Goal: Task Accomplishment & Management: Manage account settings

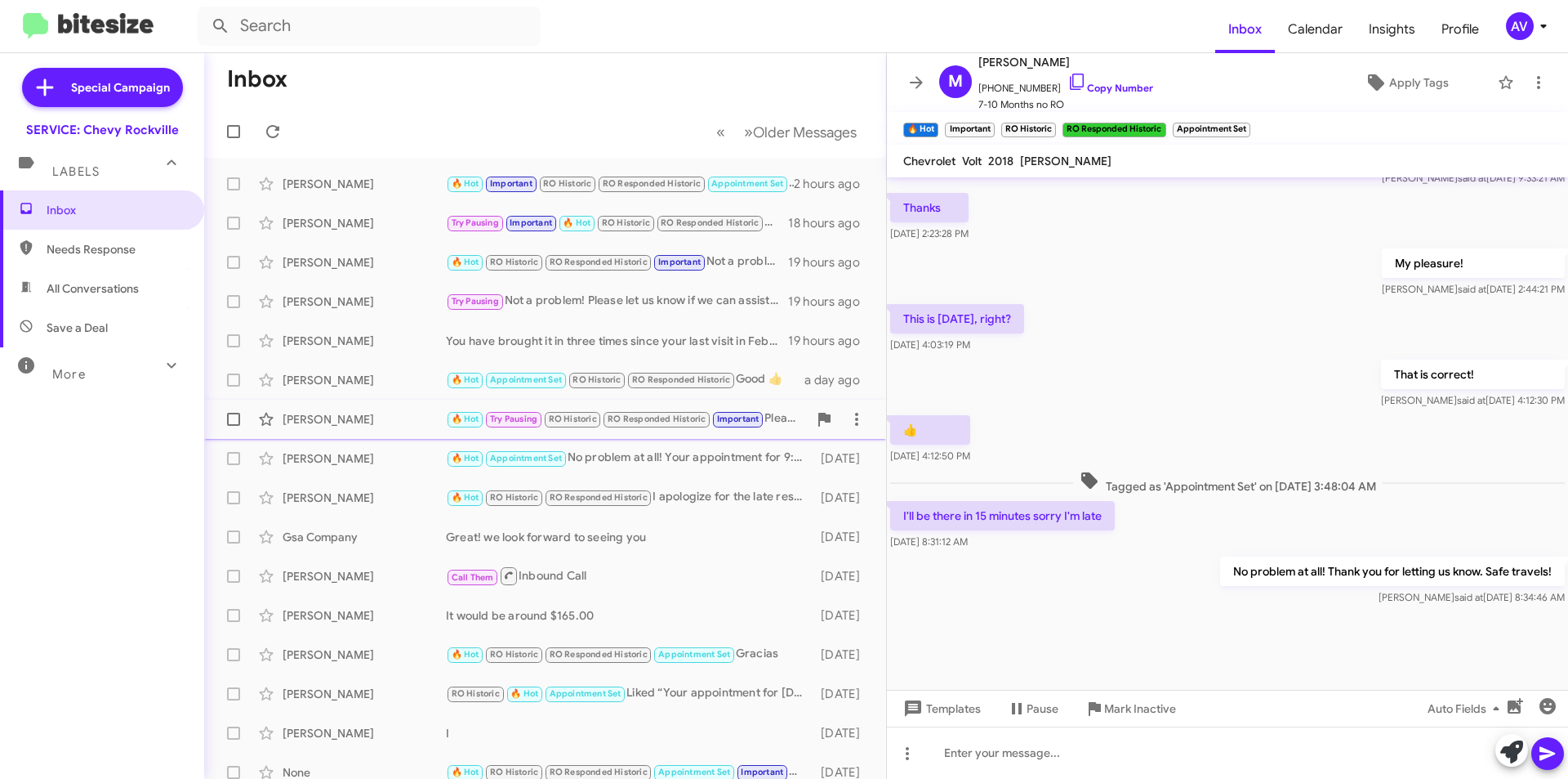
scroll to position [719, 0]
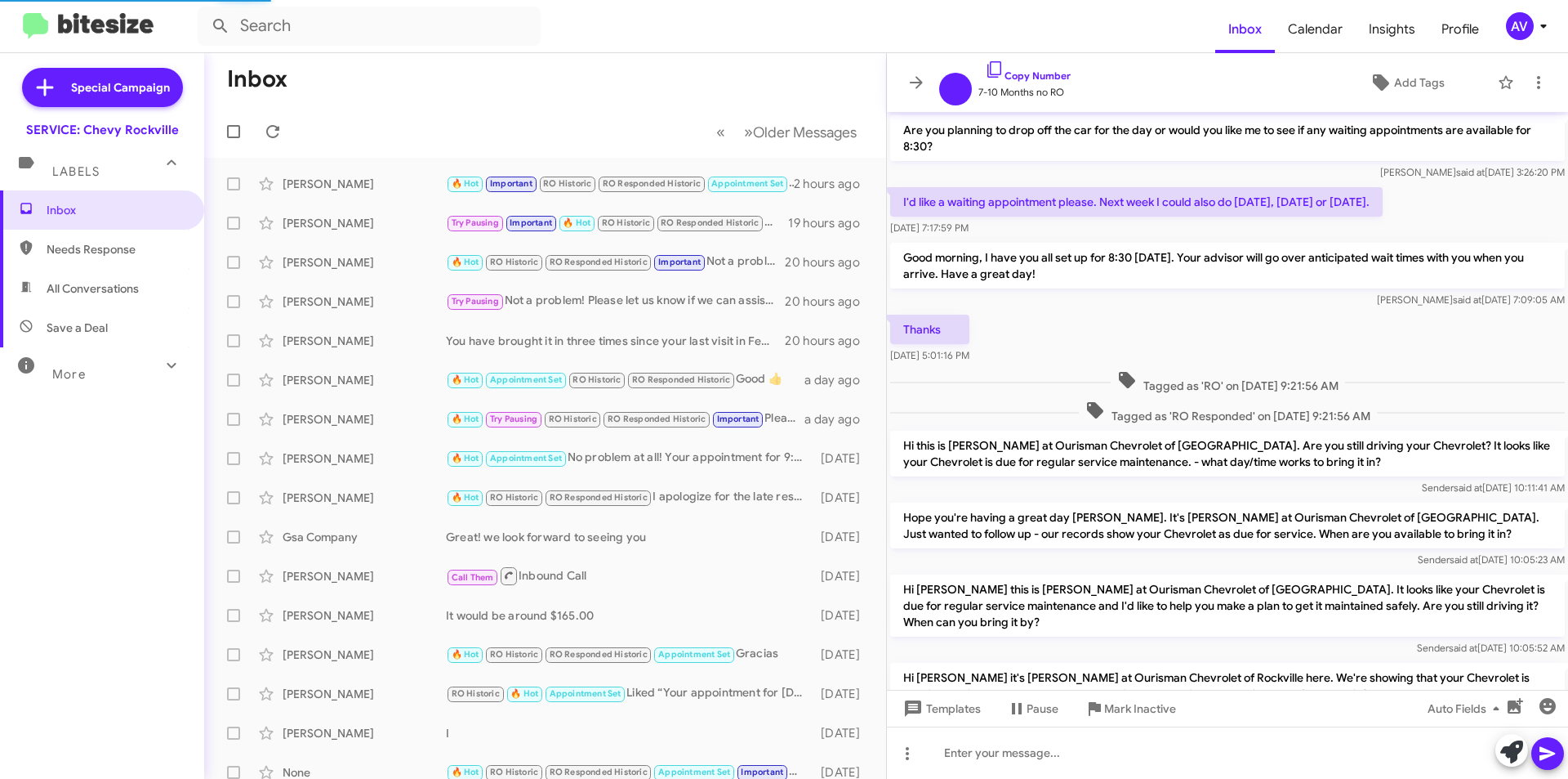
scroll to position [654, 0]
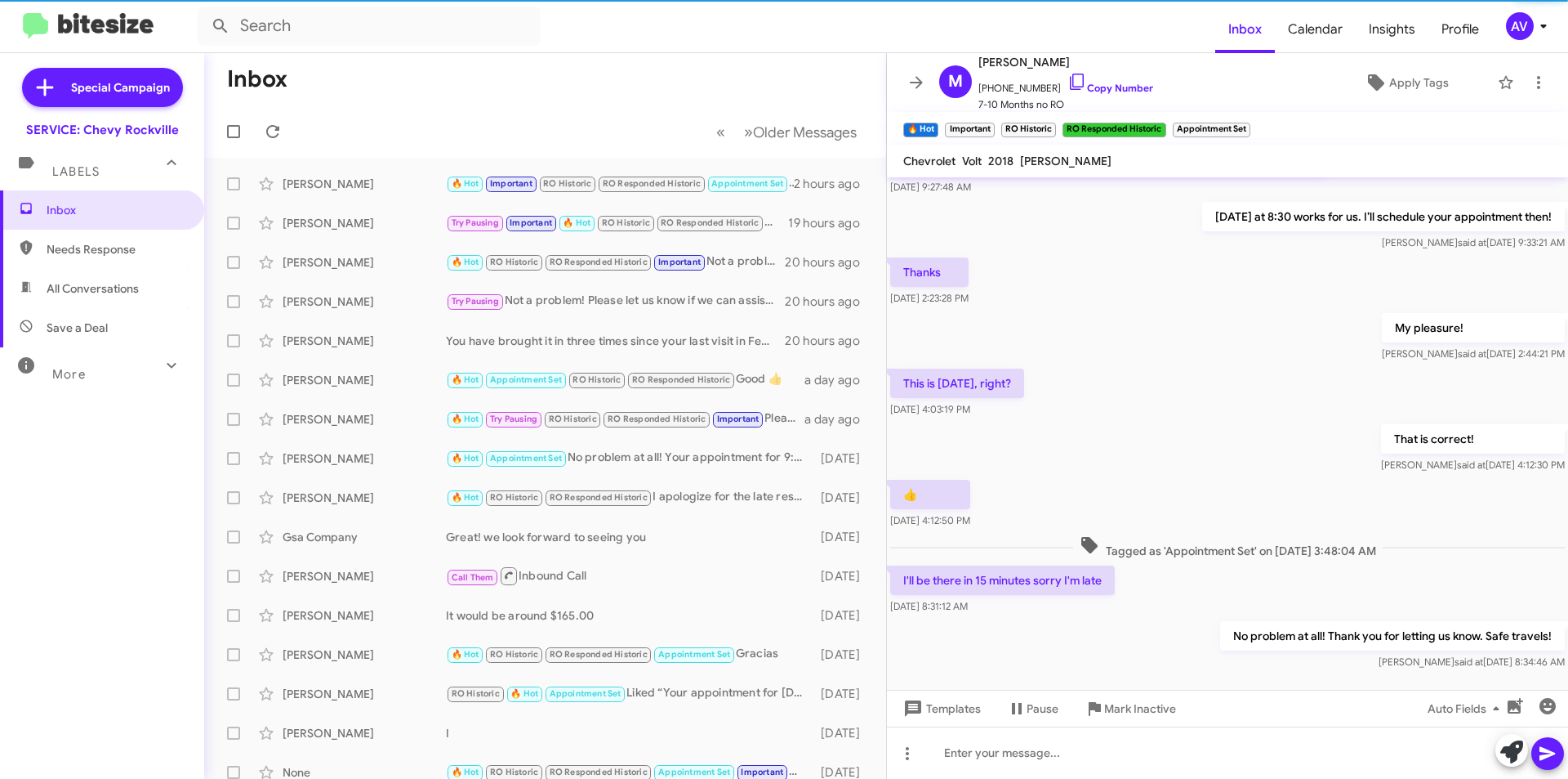
click at [1505, 18] on button "AV" at bounding box center [1520, 26] width 58 height 27
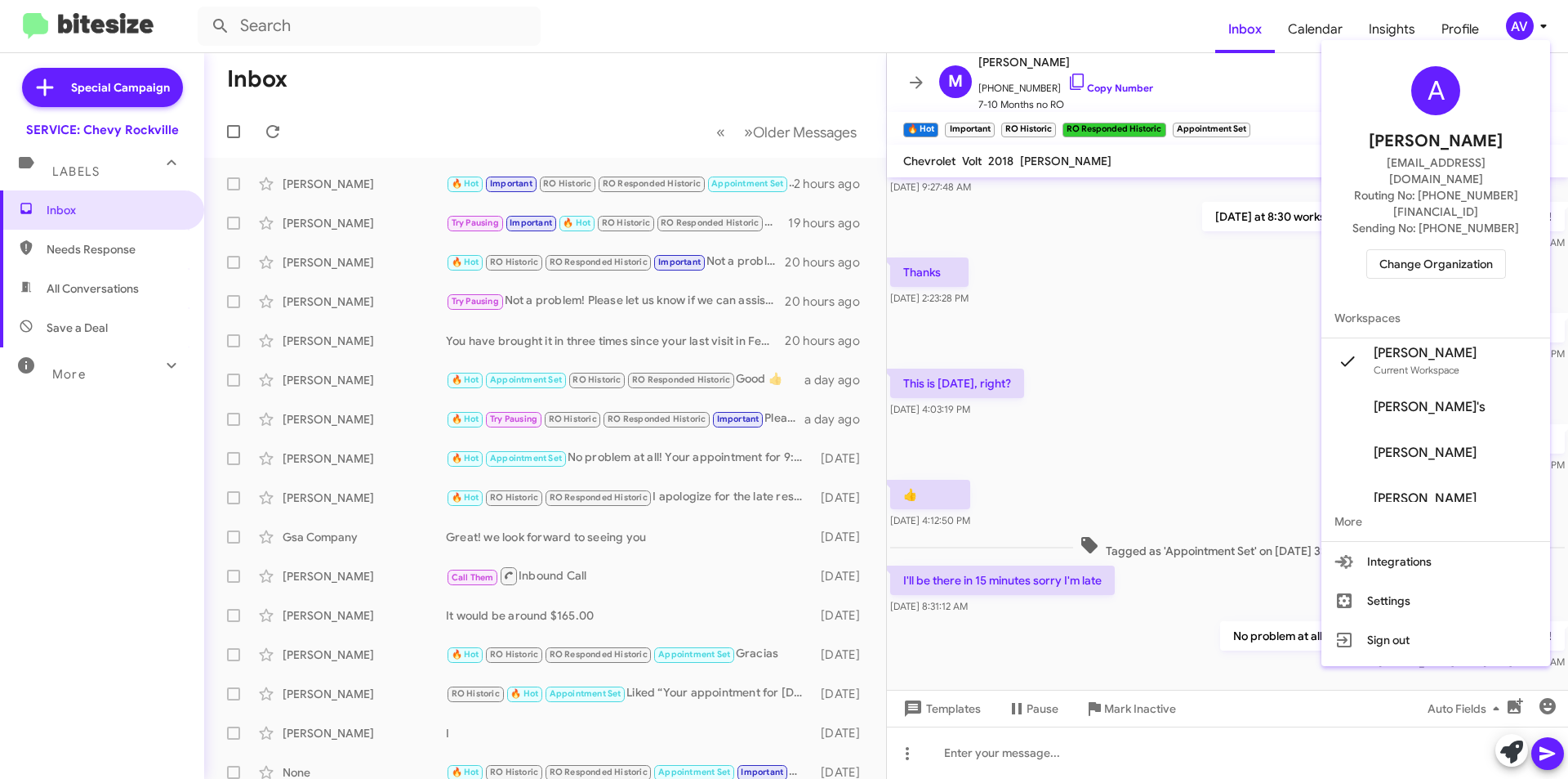
click at [1419, 250] on span "Change Organization" at bounding box center [1436, 263] width 113 height 27
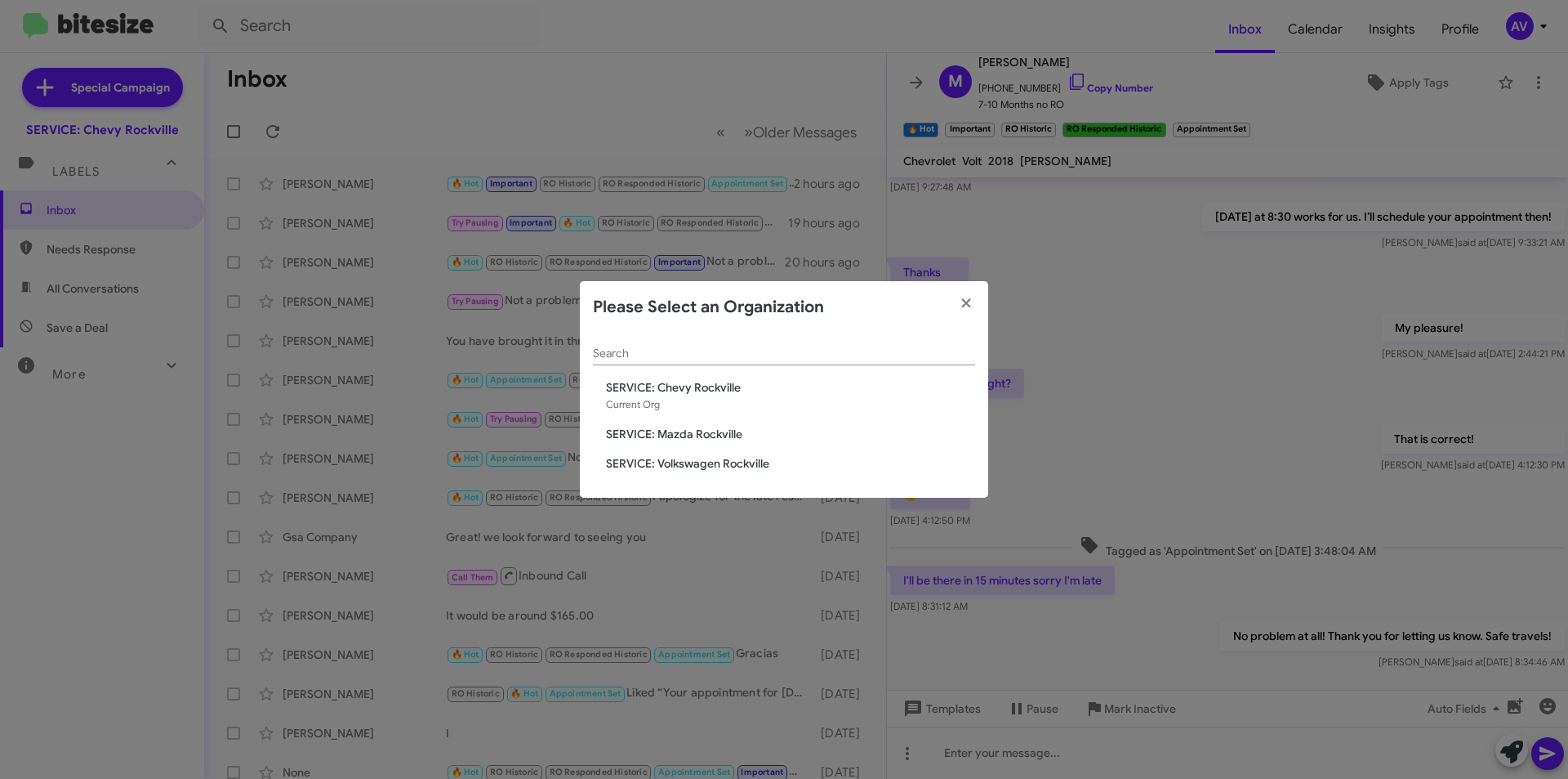
click at [736, 434] on span "SERVICE: Mazda Rockville" at bounding box center [789, 434] width 369 height 17
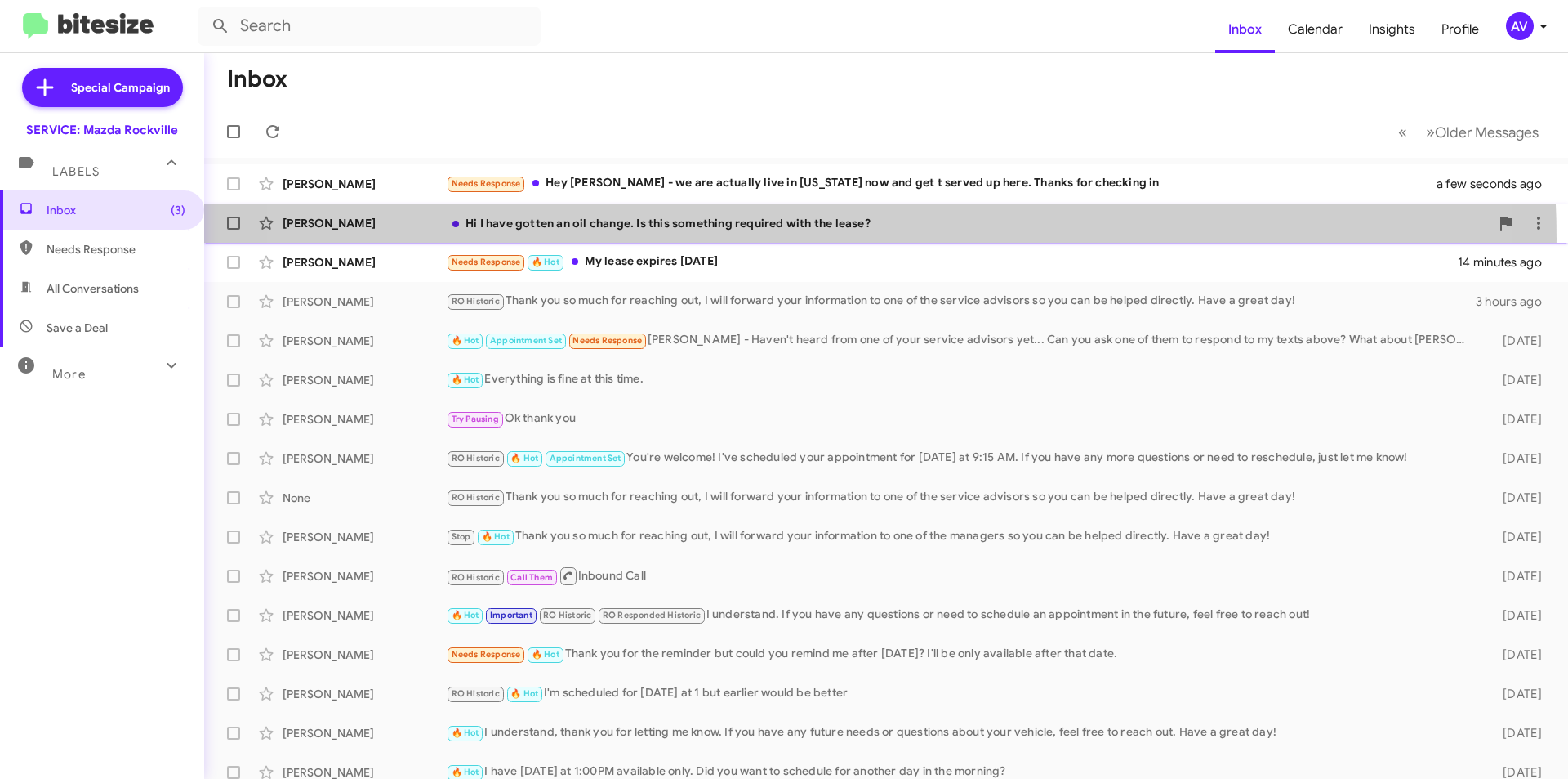
click at [808, 239] on div "Leon Fowler Hi I have gotten an oil change. Is this something required with the…" at bounding box center [886, 222] width 1338 height 32
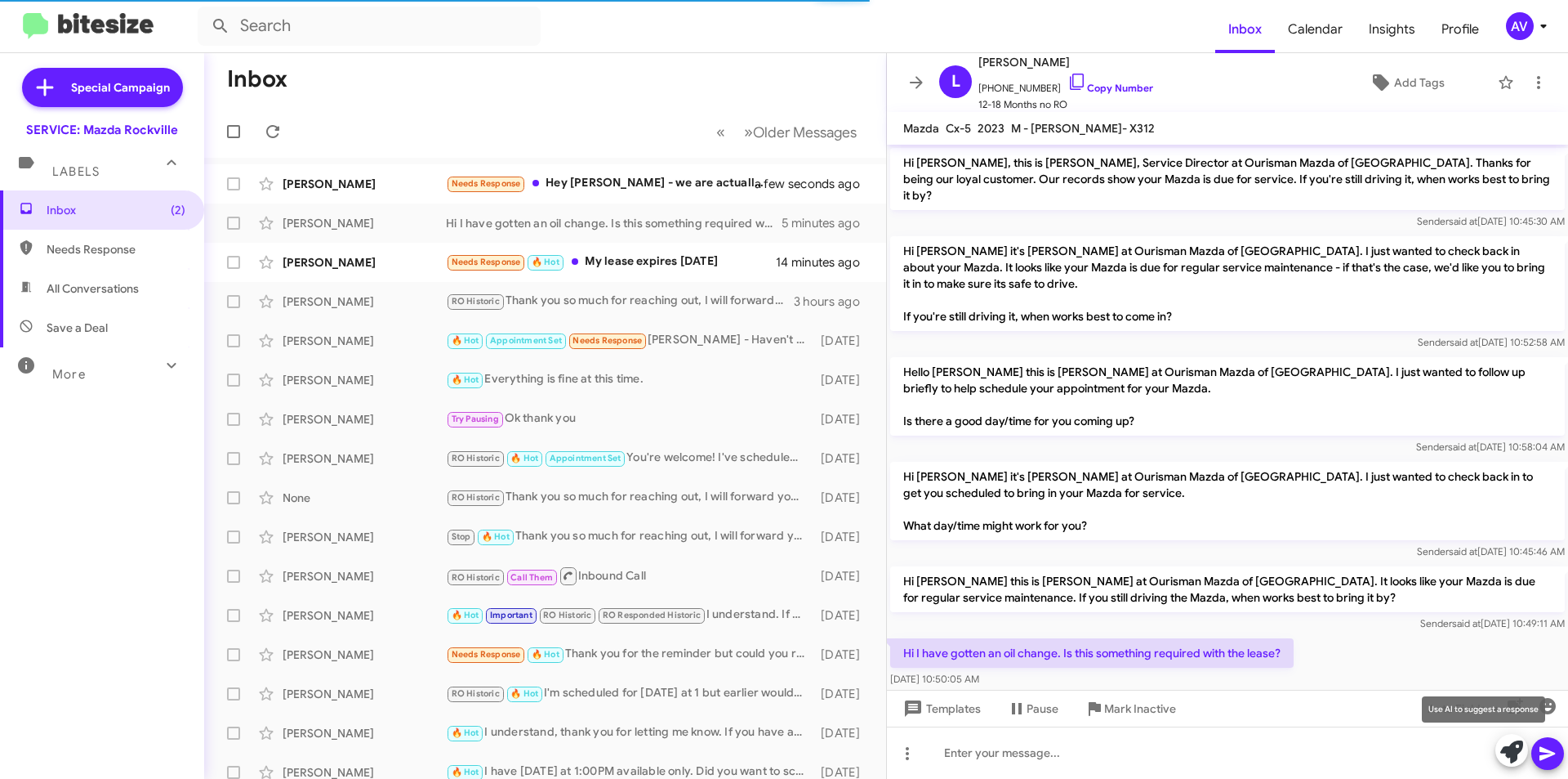
click at [1505, 757] on icon at bounding box center [1511, 751] width 22 height 23
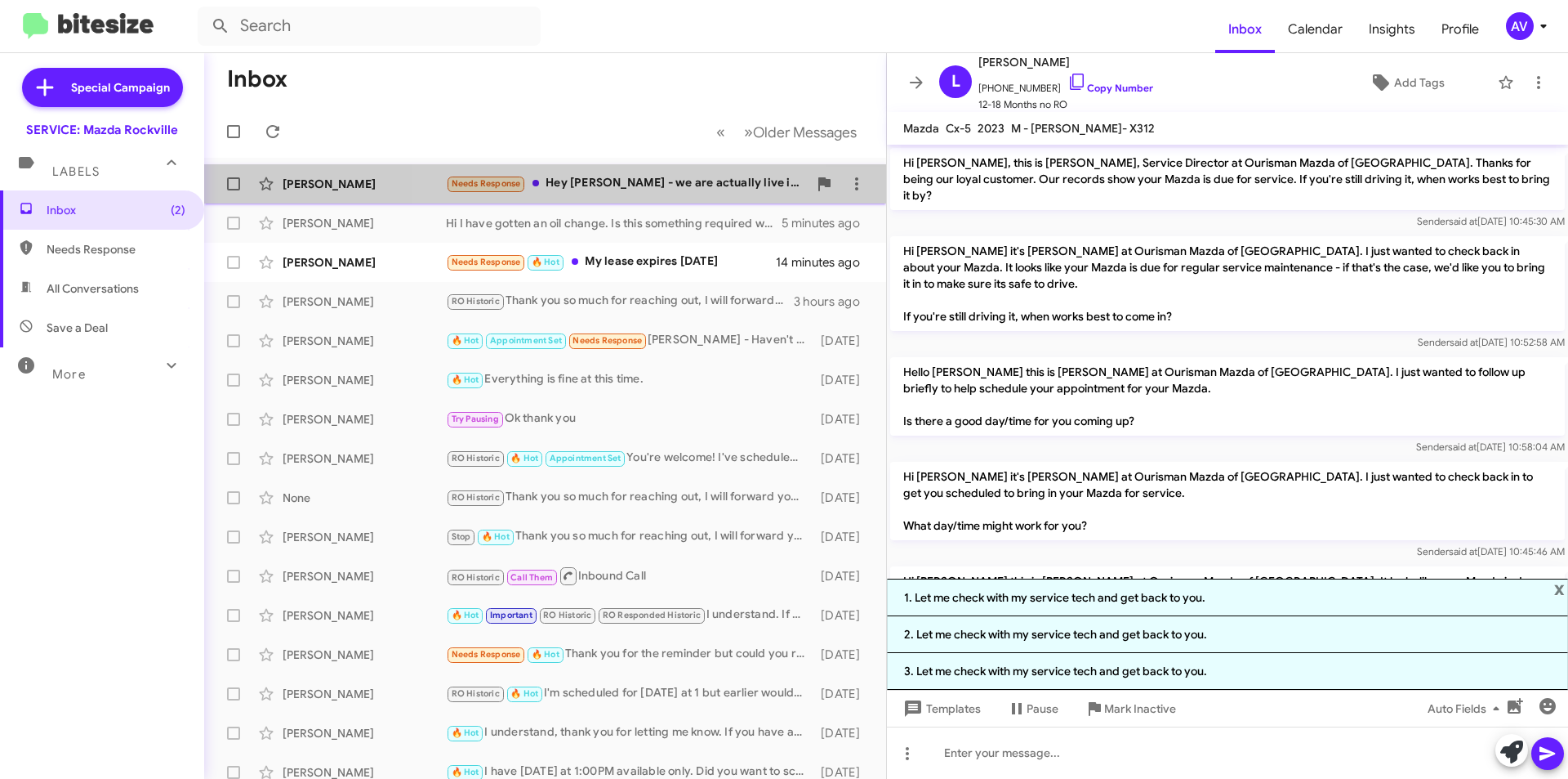
click at [642, 190] on div "Needs Response Hey Keith - we are actually live in Connecticut now and get t se…" at bounding box center [627, 183] width 362 height 19
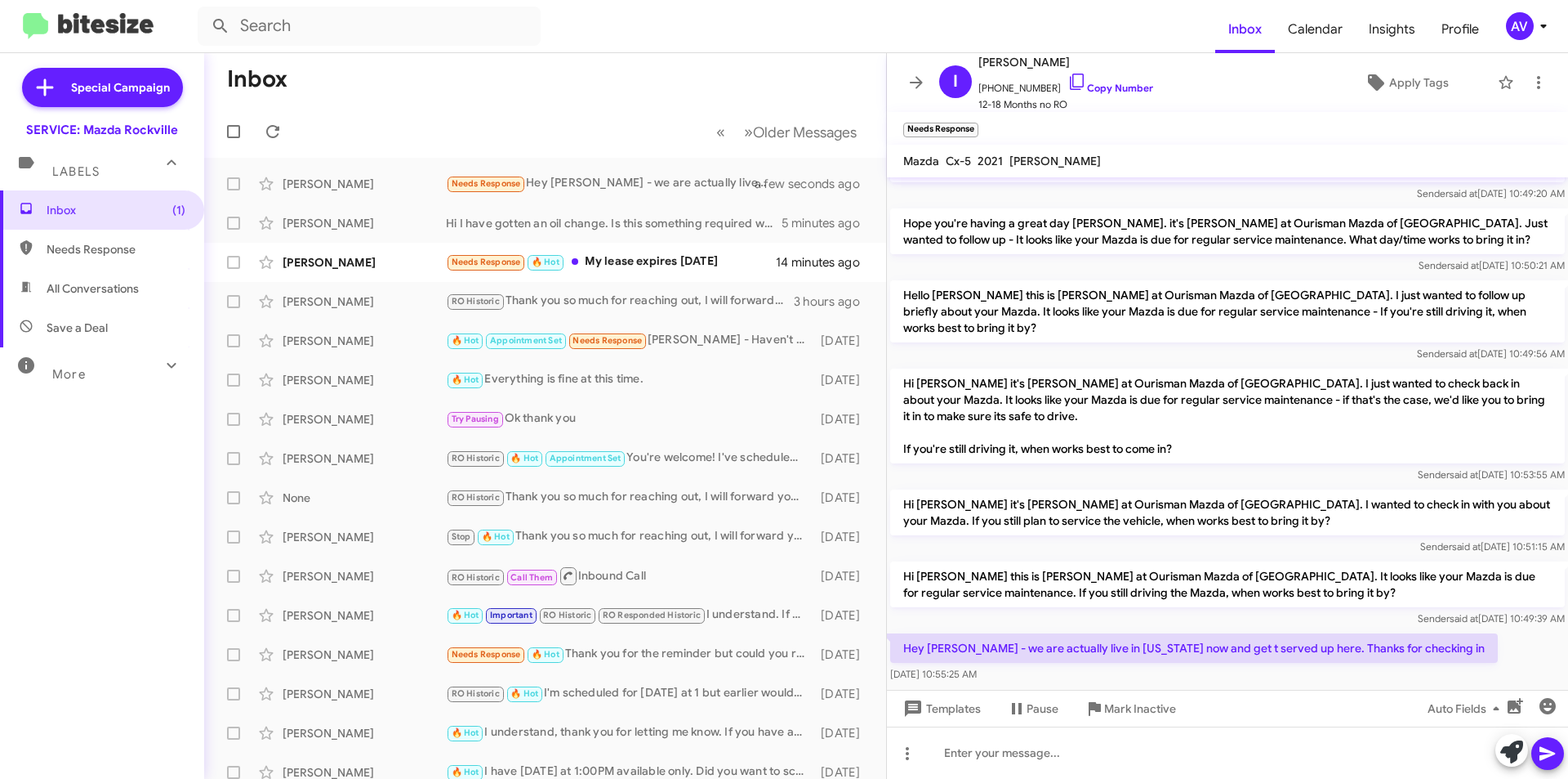
scroll to position [237, 0]
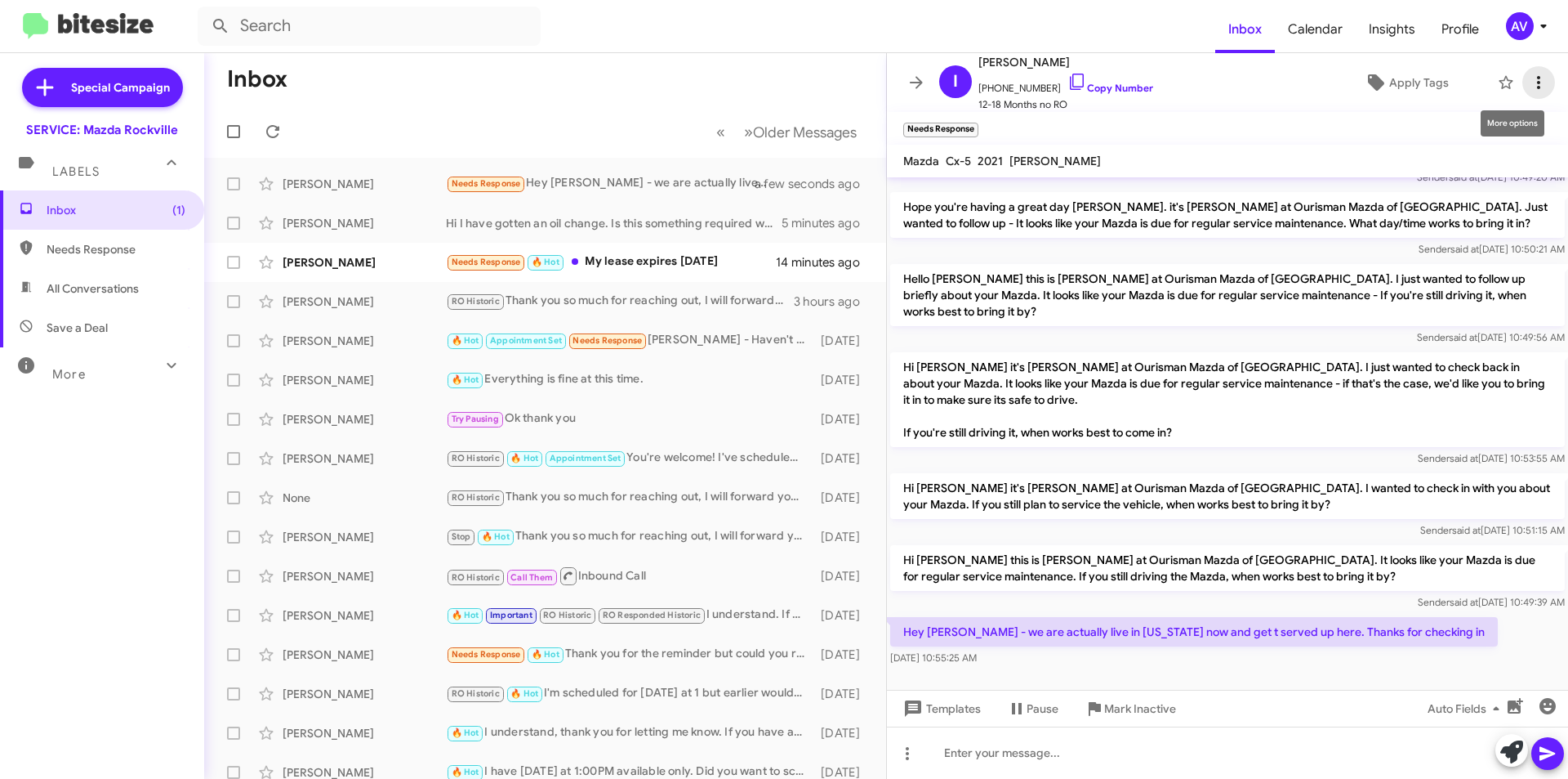
click at [1536, 76] on icon at bounding box center [1539, 82] width 20 height 20
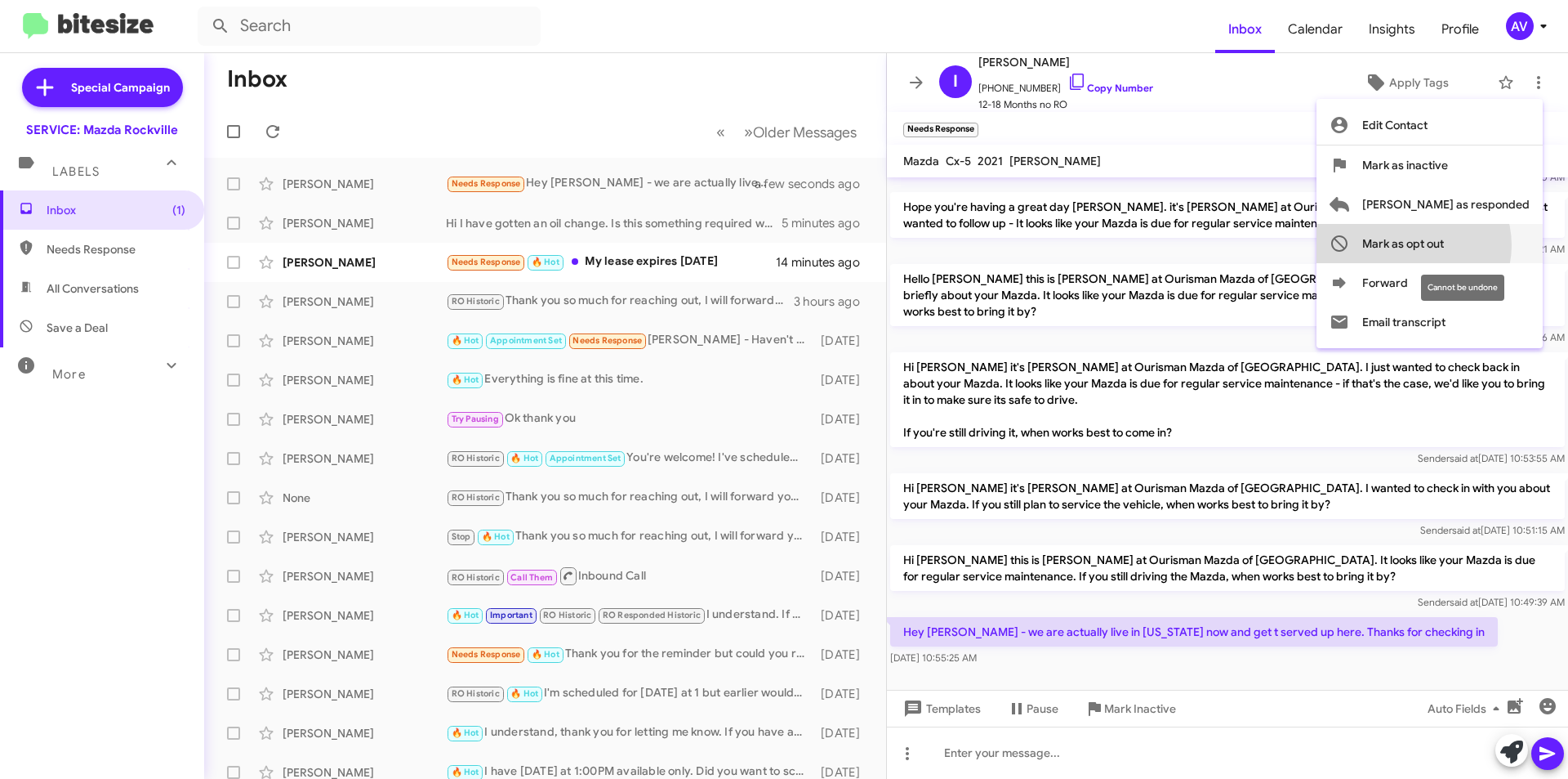
click at [1444, 245] on span "Mark as opt out" at bounding box center [1403, 244] width 81 height 39
